Goal: Transaction & Acquisition: Purchase product/service

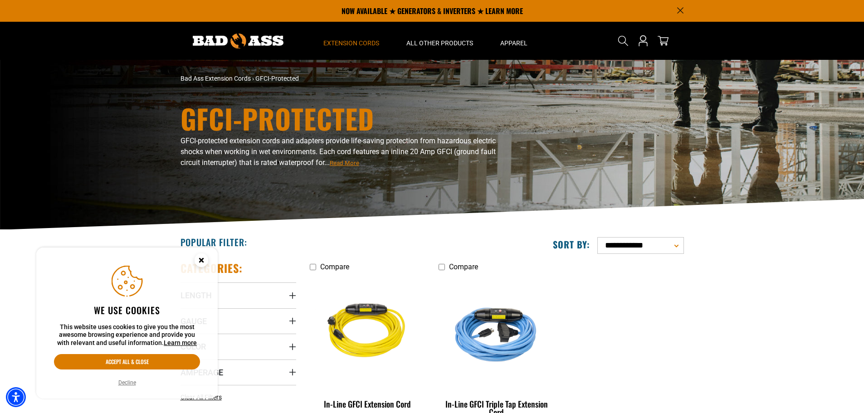
click at [201, 261] on icon "Close this option" at bounding box center [200, 259] width 3 height 3
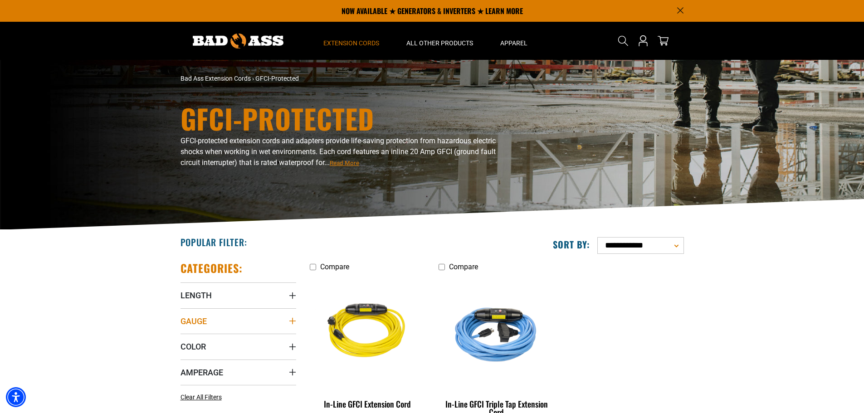
click at [293, 320] on icon "Gauge" at bounding box center [292, 320] width 7 height 7
click at [294, 294] on icon "Length" at bounding box center [292, 295] width 7 height 7
click at [183, 329] on icon at bounding box center [183, 329] width 7 height 12
click at [242, 330] on icon at bounding box center [241, 329] width 7 height 12
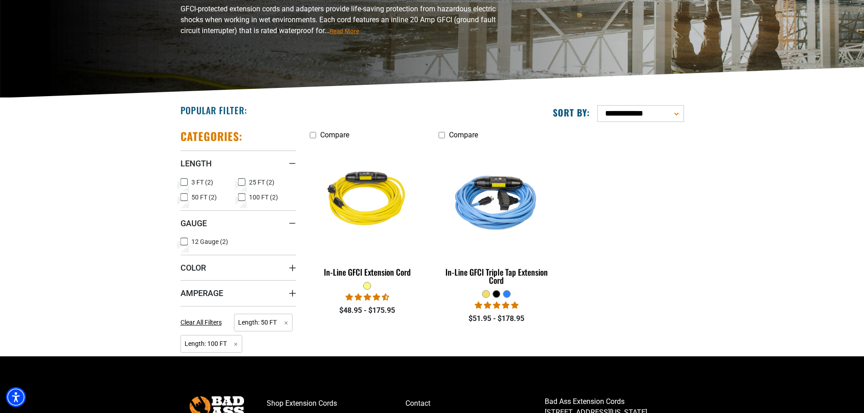
scroll to position [181, 0]
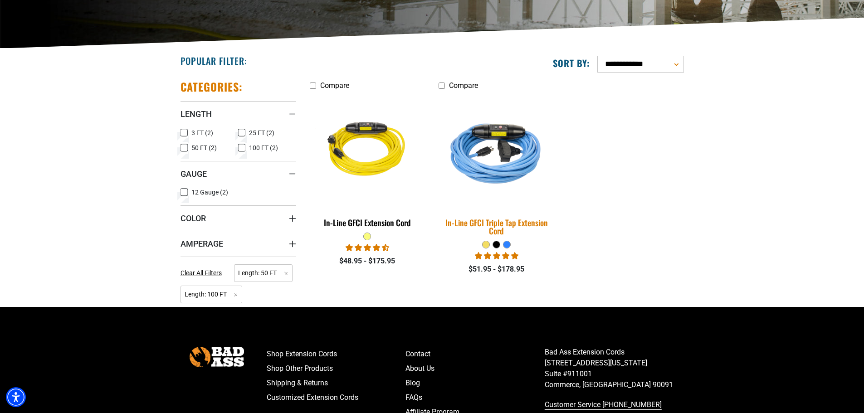
click at [507, 220] on div "In-Line GFCI Triple Tap Extension Cord" at bounding box center [496, 226] width 116 height 16
